Goal: Navigation & Orientation: Find specific page/section

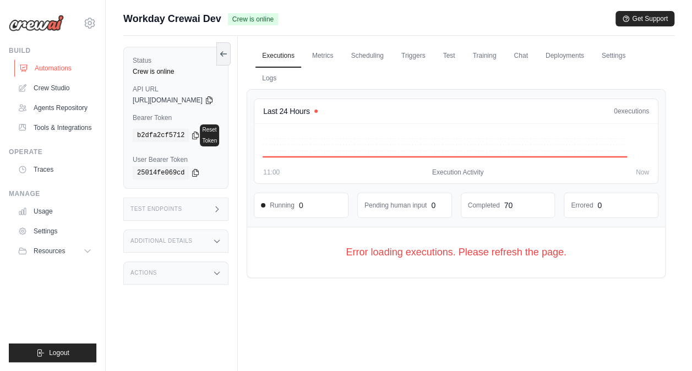
click at [48, 68] on link "Automations" at bounding box center [55, 68] width 83 height 18
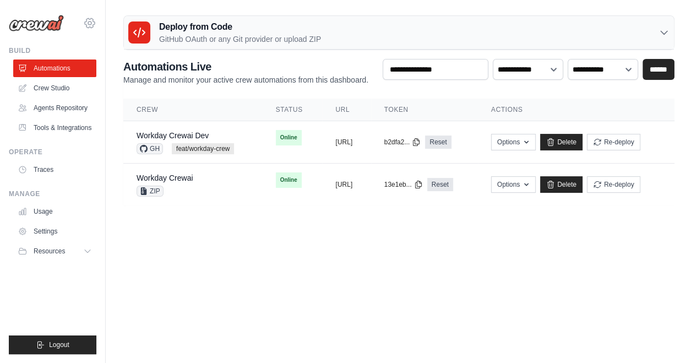
click at [89, 23] on icon at bounding box center [89, 23] width 13 height 13
click at [90, 26] on icon at bounding box center [90, 22] width 10 height 9
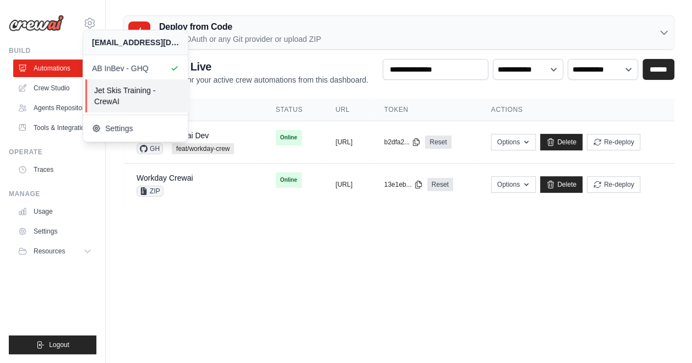
click at [119, 93] on span "Jet Skis Training - CrewAI" at bounding box center [137, 96] width 87 height 22
